Goal: Check status: Check status

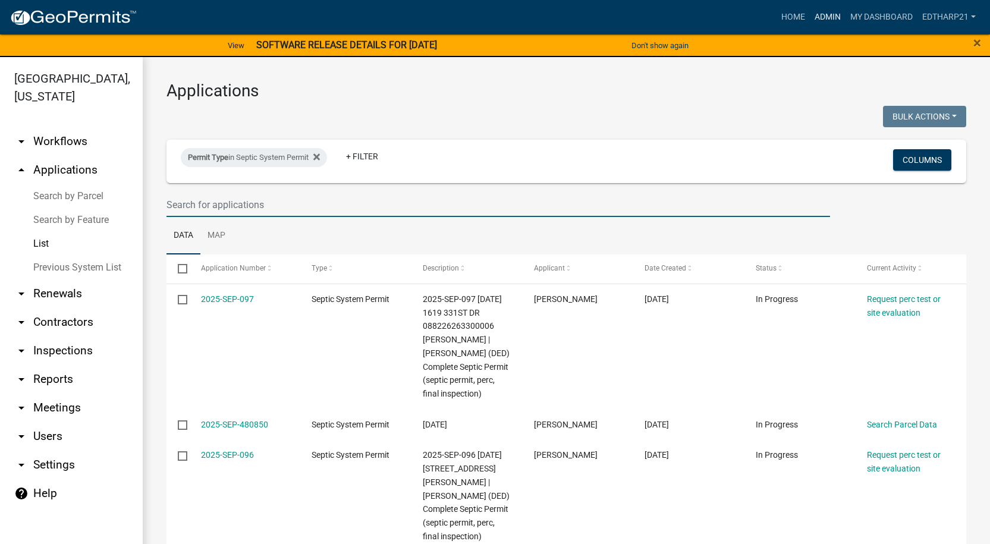
click at [821, 17] on link "Admin" at bounding box center [828, 17] width 36 height 23
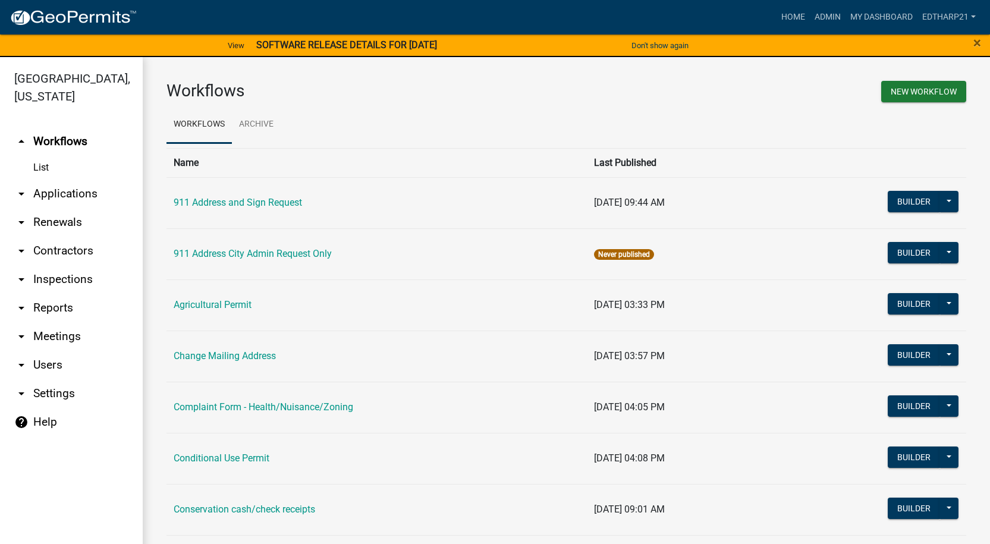
click at [68, 180] on link "arrow_drop_down Applications" at bounding box center [71, 194] width 143 height 29
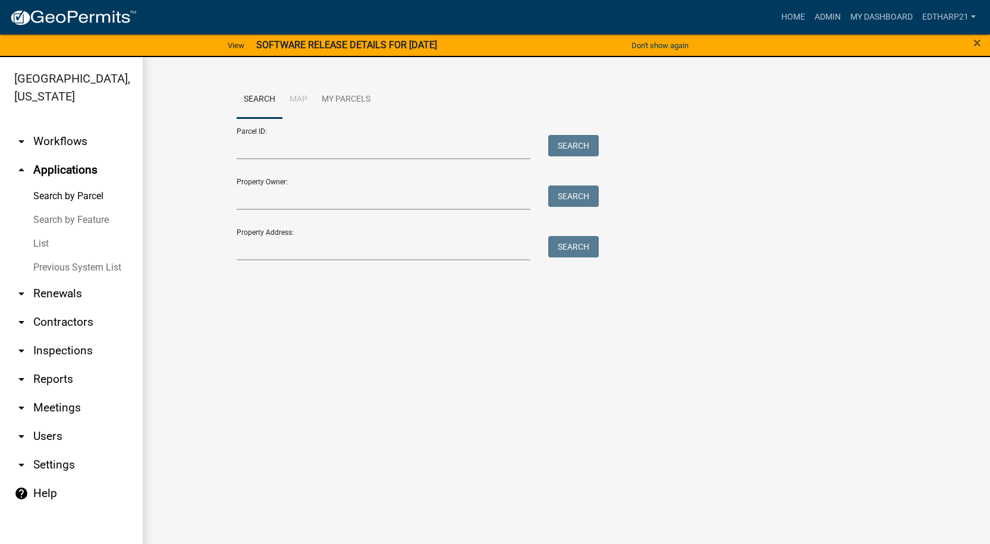
click at [40, 232] on link "List" at bounding box center [71, 244] width 143 height 24
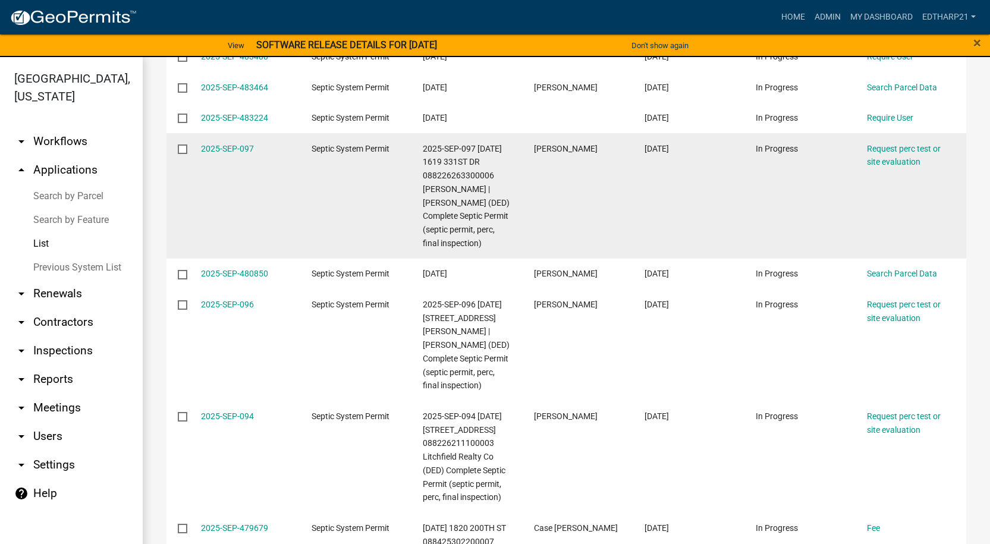
scroll to position [178, 0]
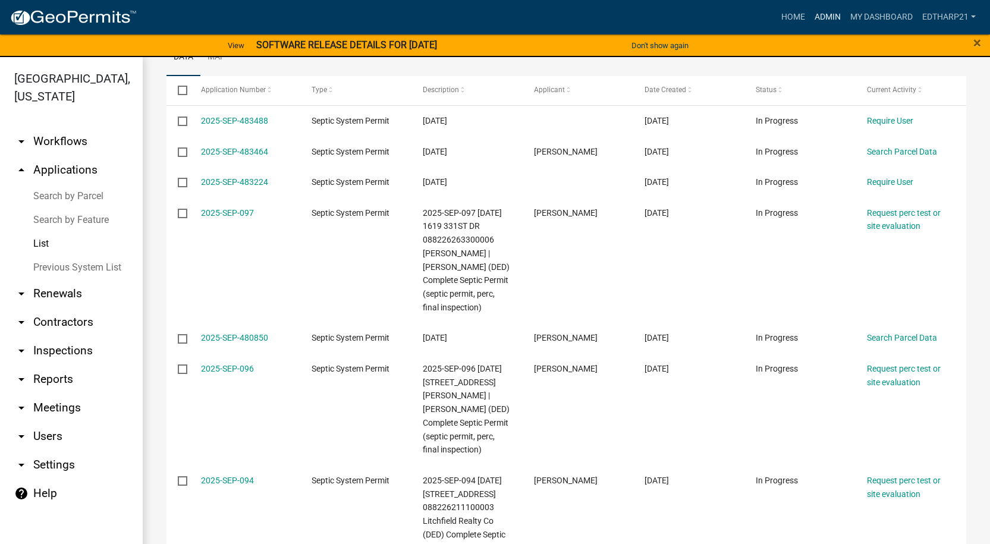
click at [823, 15] on link "Admin" at bounding box center [828, 17] width 36 height 23
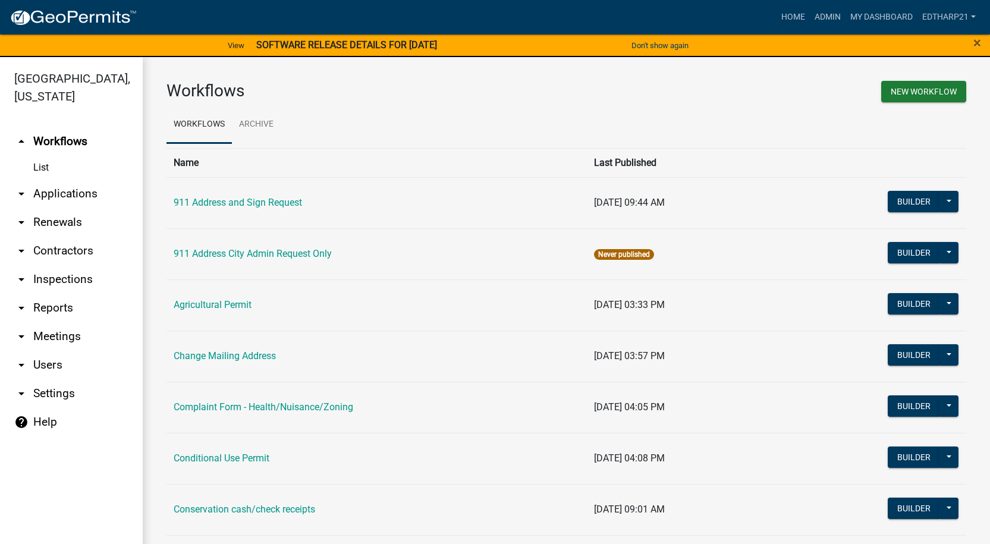
click at [50, 180] on link "arrow_drop_down Applications" at bounding box center [71, 194] width 143 height 29
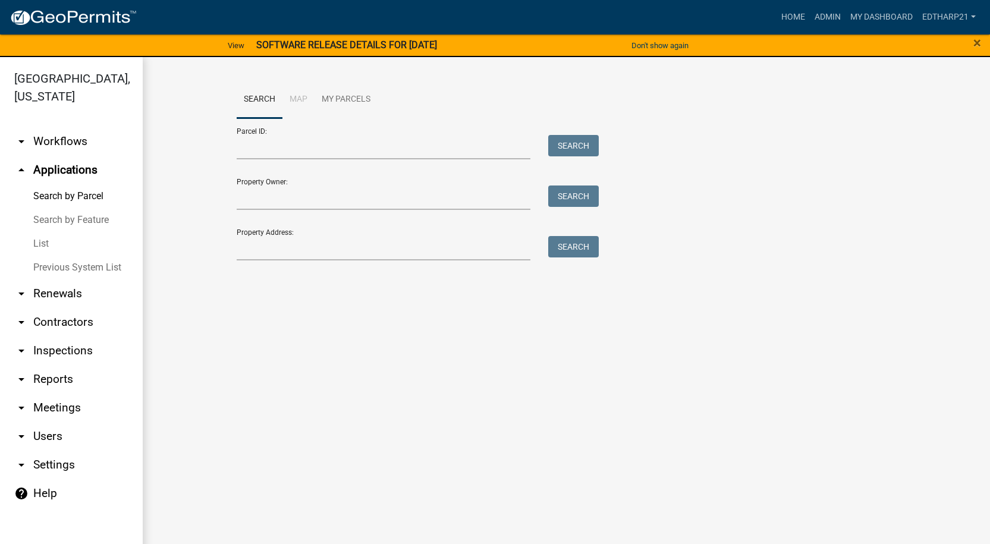
click at [45, 232] on link "List" at bounding box center [71, 244] width 143 height 24
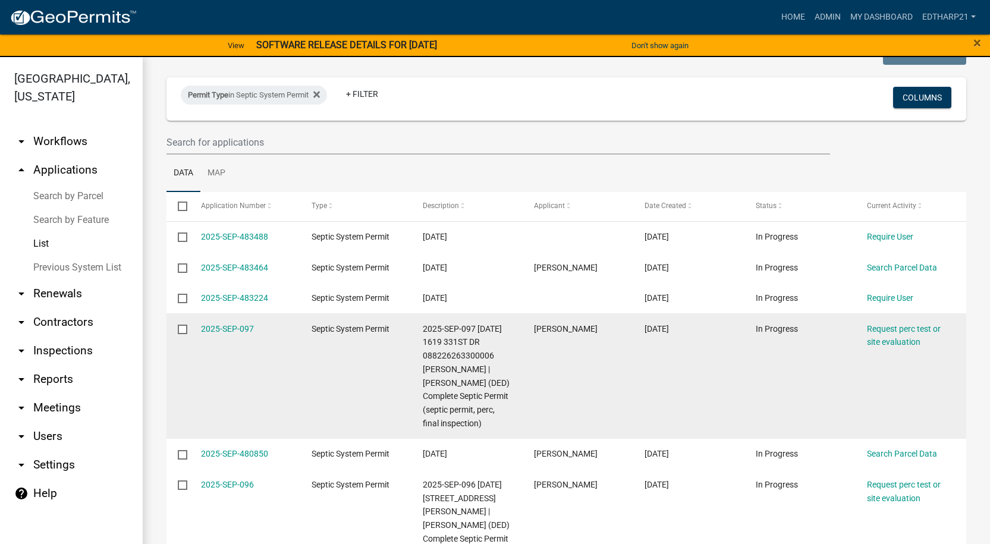
scroll to position [119, 0]
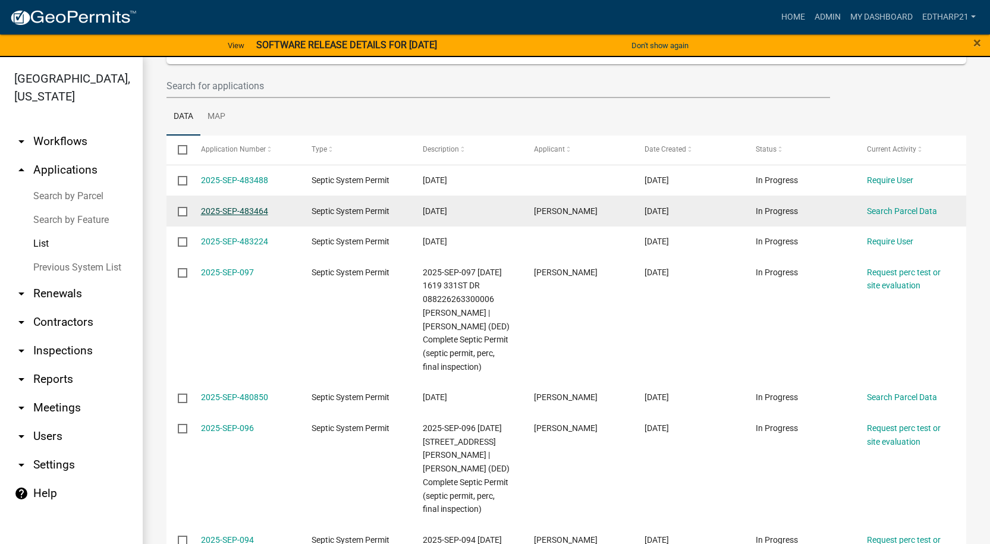
click at [255, 211] on link "2025-SEP-483464" at bounding box center [234, 211] width 67 height 10
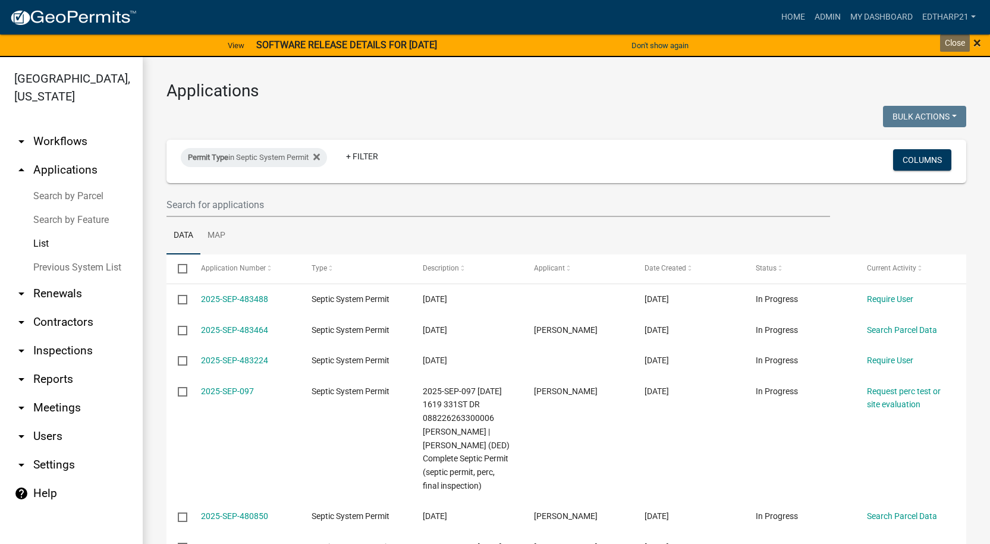
click at [974, 41] on span "×" at bounding box center [977, 42] width 8 height 17
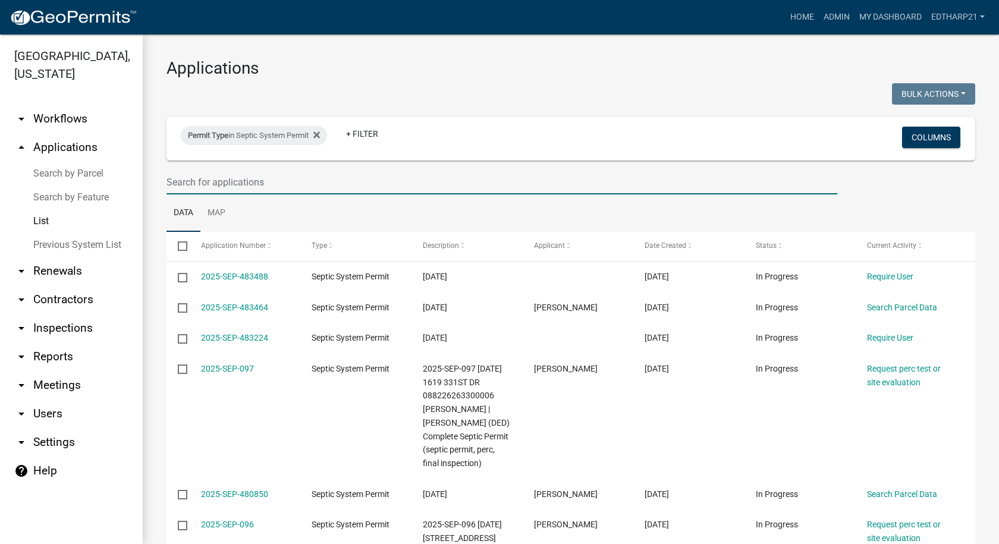
click at [187, 185] on input "text" at bounding box center [501, 182] width 670 height 24
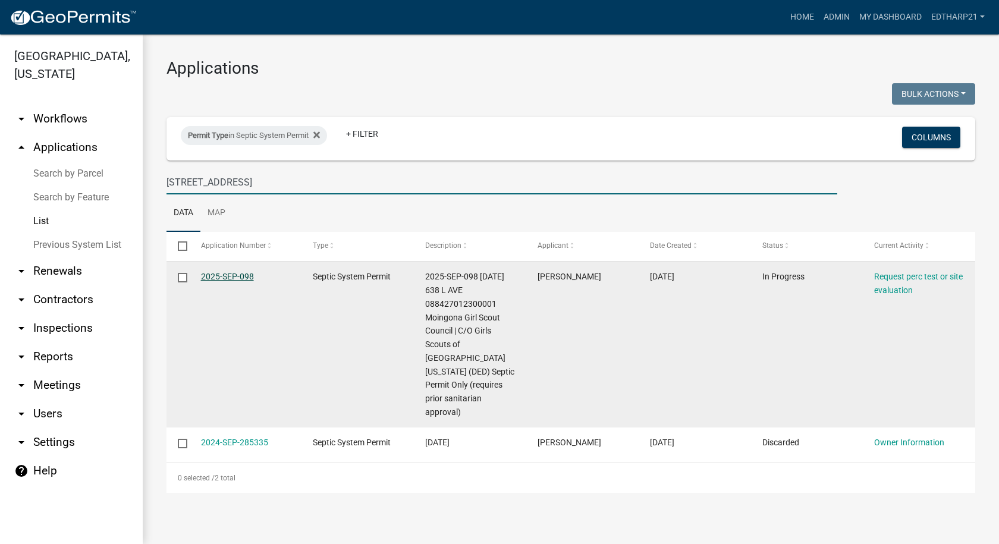
type input "638 L ave"
click at [228, 275] on link "2025-SEP-098" at bounding box center [227, 277] width 53 height 10
